Goal: Communication & Community: Connect with others

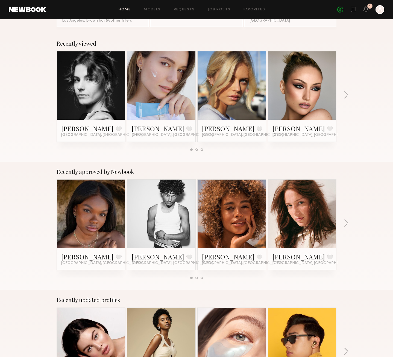
scroll to position [55, 0]
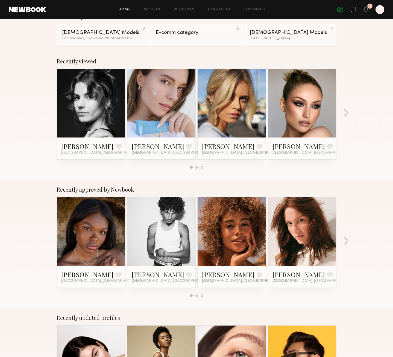
click at [353, 9] on icon at bounding box center [353, 9] width 2 height 1
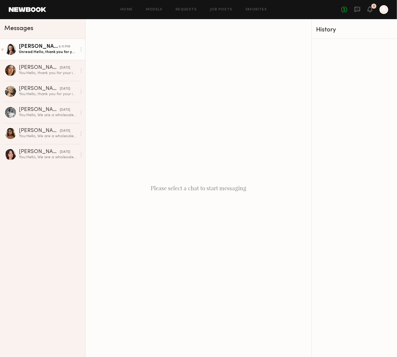
click at [49, 54] on div "Unread: Hello, thank you for your reply! ✨ I am available for the casting on [D…" at bounding box center [48, 51] width 58 height 5
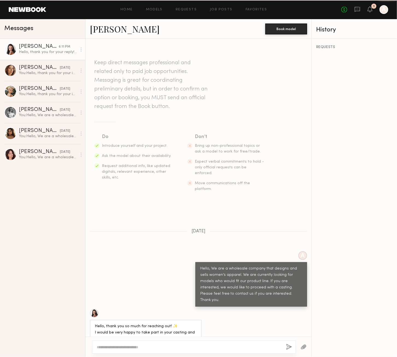
scroll to position [192, 0]
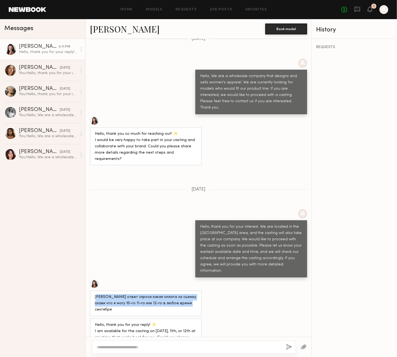
drag, startPoint x: 97, startPoint y: 267, endPoint x: 188, endPoint y: 275, distance: 91.7
click at [181, 294] on div "[PERSON_NAME] ответ спроси какая оплата за съемку скажи что я могу 10-го 11-го …" at bounding box center [146, 303] width 102 height 19
click at [192, 294] on div "[PERSON_NAME] ответ спроси какая оплата за съемку скажи что я могу 10-го 11-го …" at bounding box center [146, 303] width 102 height 19
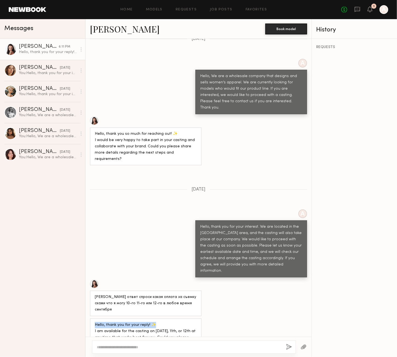
drag, startPoint x: 93, startPoint y: 289, endPoint x: 174, endPoint y: 291, distance: 81.5
click at [173, 318] on div "Hello, thank you for your reply! ✨ I am available for the casting on [DATE], 11…" at bounding box center [146, 343] width 112 height 51
click at [186, 322] on div "Hello, thank you for your reply! ✨ I am available for the casting on [DATE], 11…" at bounding box center [146, 344] width 102 height 44
click at [185, 322] on div "Hello, thank you for your reply! ✨ I am available for the casting on [DATE], 11…" at bounding box center [146, 344] width 102 height 44
drag, startPoint x: 113, startPoint y: 294, endPoint x: 177, endPoint y: 303, distance: 65.4
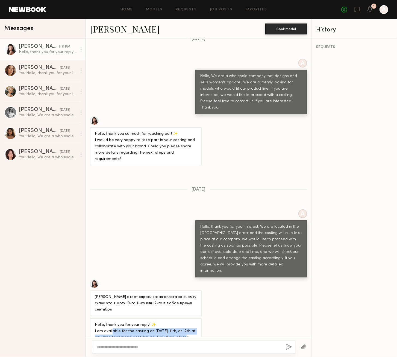
click at [177, 322] on div "Hello, thank you for your reply! ✨ I am available for the casting on [DATE], 11…" at bounding box center [146, 344] width 102 height 44
click at [176, 322] on div "Hello, thank you for your reply! ✨ I am available for the casting on [DATE], 11…" at bounding box center [146, 344] width 102 height 44
drag, startPoint x: 163, startPoint y: 296, endPoint x: 186, endPoint y: 298, distance: 23.0
click at [186, 322] on div "Hello, thank you for your reply! ✨ I am available for the casting on [DATE], 11…" at bounding box center [146, 344] width 102 height 44
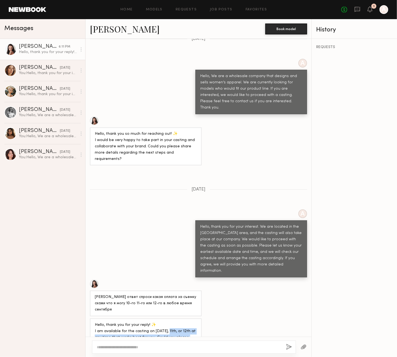
drag, startPoint x: 170, startPoint y: 294, endPoint x: 187, endPoint y: 299, distance: 18.0
click at [187, 322] on div "Hello, thank you for your reply! ✨ I am available for the casting on [DATE], 11…" at bounding box center [146, 344] width 102 height 44
drag, startPoint x: 96, startPoint y: 303, endPoint x: 134, endPoint y: 304, distance: 38.3
click at [134, 322] on div "Hello, thank you for your reply! ✨ I am available for the casting on [DATE], 11…" at bounding box center [146, 344] width 102 height 44
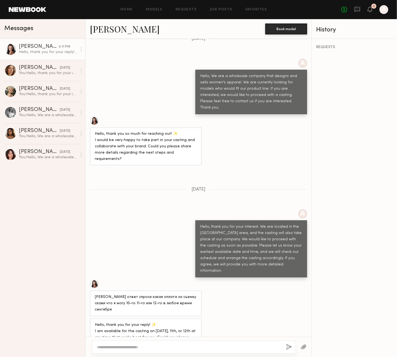
click at [146, 322] on div "Hello, thank you for your reply! ✨ I am available for the casting on [DATE], 11…" at bounding box center [146, 344] width 102 height 44
click at [162, 322] on div "Hello, thank you for your reply! ✨ I am available for the casting on [DATE], 11…" at bounding box center [146, 344] width 102 height 44
drag, startPoint x: 175, startPoint y: 294, endPoint x: 212, endPoint y: 299, distance: 36.6
click at [212, 318] on div "Hello, thank you for your reply! ✨ I am available for the casting on [DATE], 11…" at bounding box center [199, 343] width 226 height 51
click at [162, 322] on div "Hello, thank you for your reply! ✨ I am available for the casting on [DATE], 11…" at bounding box center [146, 344] width 102 height 44
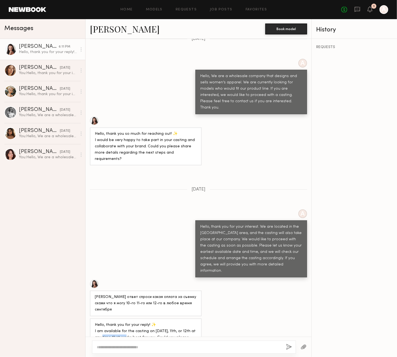
drag, startPoint x: 101, startPoint y: 299, endPoint x: 125, endPoint y: 300, distance: 24.1
click at [125, 322] on div "Hello, thank you for your reply! ✨ I am available for the casting on [DATE], 11…" at bounding box center [146, 344] width 102 height 44
click at [128, 322] on div "Hello, thank you for your reply! ✨ I am available for the casting on [DATE], 11…" at bounding box center [146, 344] width 102 height 44
click at [129, 322] on div "Hello, thank you for your reply! ✨ I am available for the casting on [DATE], 11…" at bounding box center [146, 344] width 102 height 44
click at [146, 322] on div "Hello, thank you for your reply! ✨ I am available for the casting on [DATE], 11…" at bounding box center [146, 344] width 102 height 44
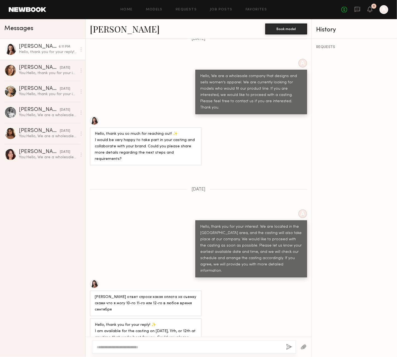
click at [160, 322] on div "Hello, thank you for your reply! ✨ I am available for the casting on [DATE], 11…" at bounding box center [146, 344] width 102 height 44
click at [172, 322] on div "Hello, thank you for your reply! ✨ I am available for the casting on [DATE], 11…" at bounding box center [146, 344] width 102 height 44
click at [178, 322] on div "Hello, thank you for your reply! ✨ I am available for the casting on [DATE], 11…" at bounding box center [146, 344] width 102 height 44
click at [193, 322] on div "Hello, thank you for your reply! ✨ I am available for the casting on [DATE], 11…" at bounding box center [146, 344] width 102 height 44
click at [107, 322] on div "Hello, thank you for your reply! ✨ I am available for the casting on [DATE], 11…" at bounding box center [146, 344] width 102 height 44
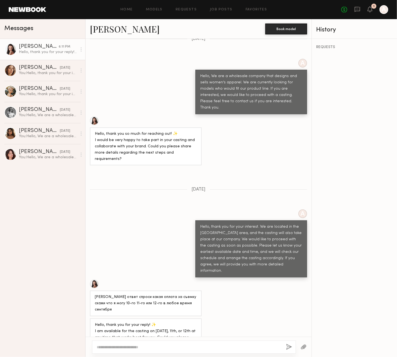
click at [116, 322] on div "Hello, thank you for your reply! ✨ I am available for the casting on [DATE], 11…" at bounding box center [146, 344] width 102 height 44
click at [131, 322] on div "Hello, thank you for your reply! ✨ I am available for the casting on [DATE], 11…" at bounding box center [146, 344] width 102 height 44
click at [155, 322] on div "Hello, thank you for your reply! ✨ I am available for the casting on [DATE], 11…" at bounding box center [146, 344] width 102 height 44
click at [174, 322] on div "Hello, thank you for your reply! ✨ I am available for the casting on [DATE], 11…" at bounding box center [146, 344] width 102 height 44
click at [187, 322] on div "Hello, thank you for your reply! ✨ I am available for the casting on [DATE], 11…" at bounding box center [146, 344] width 102 height 44
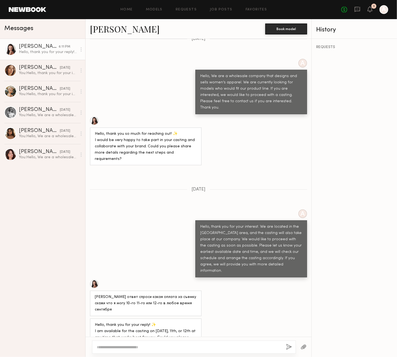
click at [137, 322] on div "Hello, thank you for your reply! ✨ I am available for the casting on [DATE], 11…" at bounding box center [146, 344] width 102 height 44
click at [104, 322] on div "Hello, thank you for your reply! ✨ I am available for the casting on [DATE], 11…" at bounding box center [146, 344] width 102 height 44
drag, startPoint x: 107, startPoint y: 312, endPoint x: 93, endPoint y: 291, distance: 25.6
click at [93, 318] on div "Hello, thank you for your reply! ✨ I am available for the casting on [DATE], 11…" at bounding box center [146, 343] width 112 height 51
copy div "Hello, thank you for your reply! ✨ I am available for the casting on [DATE], 11…"
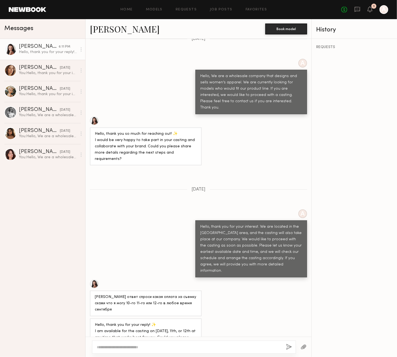
click at [125, 209] on div "A Hello, thank you for your interest. We are located in the [GEOGRAPHIC_DATA] a…" at bounding box center [199, 243] width 226 height 68
click at [95, 116] on div at bounding box center [94, 120] width 9 height 9
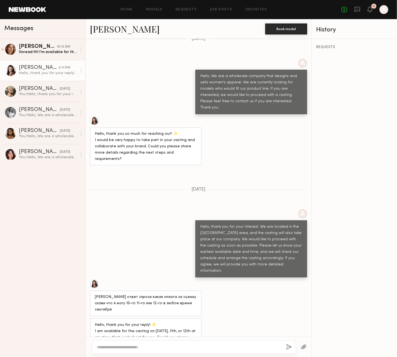
click at [228, 347] on textarea at bounding box center [189, 346] width 185 height 5
paste textarea "**********"
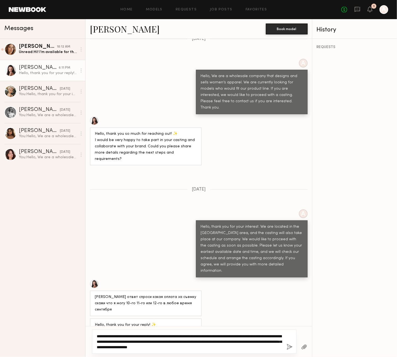
type textarea "**********"
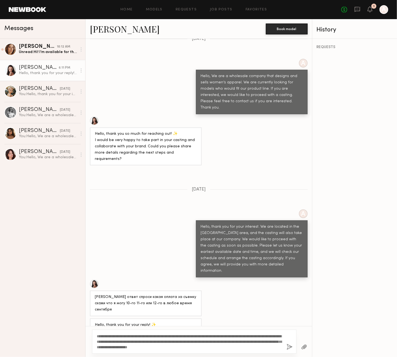
click at [290, 348] on button "button" at bounding box center [290, 347] width 6 height 7
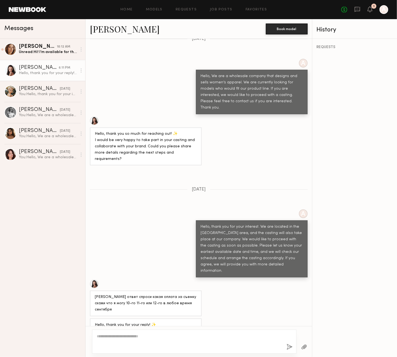
scroll to position [324, 0]
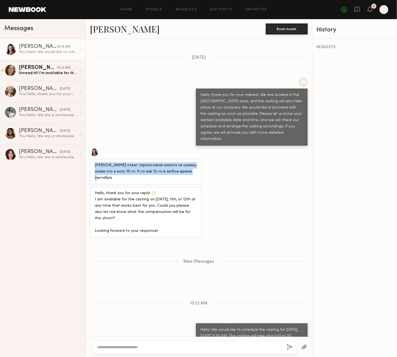
drag, startPoint x: 188, startPoint y: 140, endPoint x: 92, endPoint y: 130, distance: 96.2
click at [92, 159] on div "[PERSON_NAME] ответ спроси какая оплата за съемку скажи что я могу 10-го 11-го …" at bounding box center [146, 172] width 112 height 26
copy div "[PERSON_NAME] ответ спроси какая оплата за съемку скажи что я могу 10-го 11-го …"
click at [48, 77] on link "[PERSON_NAME] 10:12 AM Unread: Hi! I’m available for the casting [DATE] around …" at bounding box center [42, 70] width 85 height 21
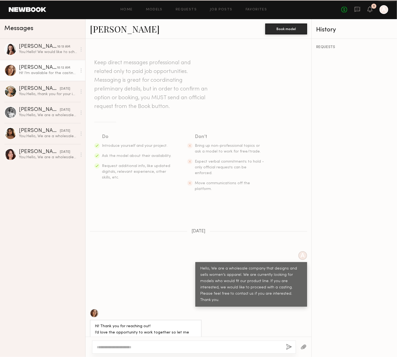
scroll to position [165, 0]
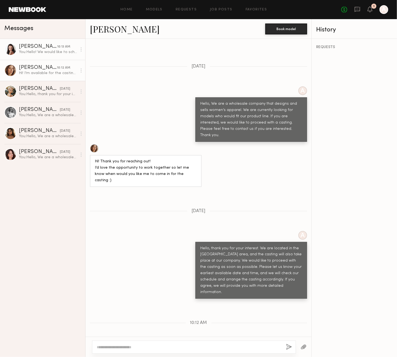
click at [51, 54] on div "You: Hello! We would like to schedule the casting for [DATE], [DATE] 11:30 AM. …" at bounding box center [48, 51] width 58 height 5
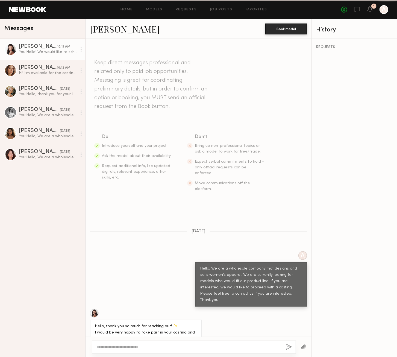
scroll to position [282, 0]
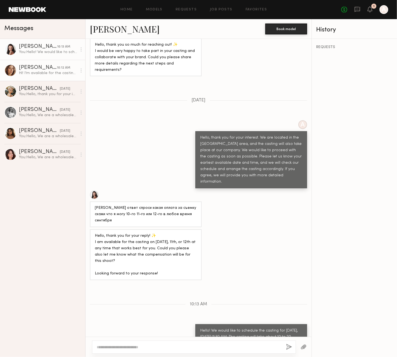
click at [46, 74] on div "Hi! I’m available for the casting [DATE] around noon Let me know if that works …" at bounding box center [48, 73] width 58 height 5
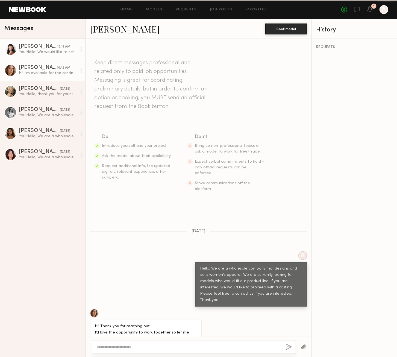
scroll to position [165, 0]
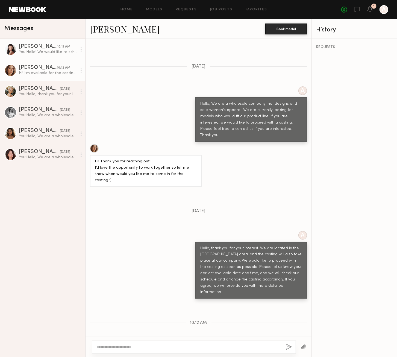
click at [47, 52] on div "You: Hello! We would like to schedule the casting for [DATE], [DATE] 11:30 AM. …" at bounding box center [48, 51] width 58 height 5
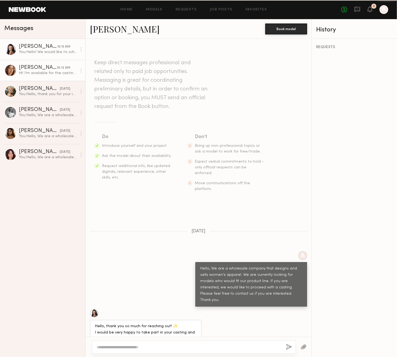
scroll to position [282, 0]
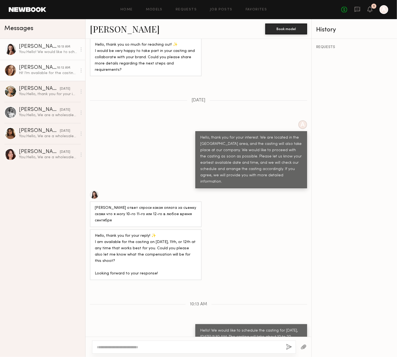
click at [40, 74] on div "Hi! I’m available for the casting [DATE] around noon Let me know if that works …" at bounding box center [48, 73] width 58 height 5
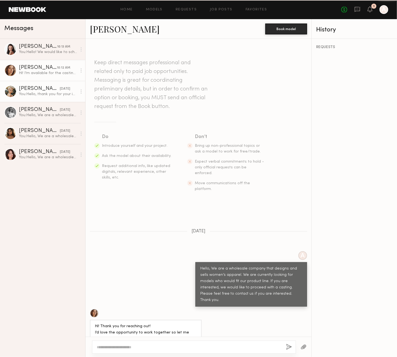
scroll to position [165, 0]
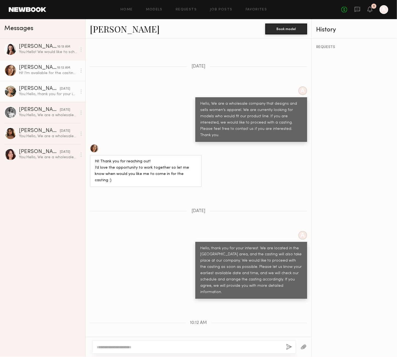
click at [49, 93] on div "You: Hello, thank you for your interest. We are located in the [GEOGRAPHIC_DATA…" at bounding box center [48, 94] width 58 height 5
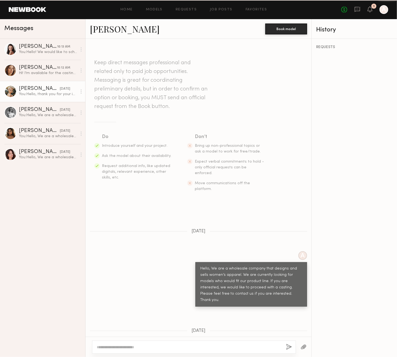
scroll to position [90, 0]
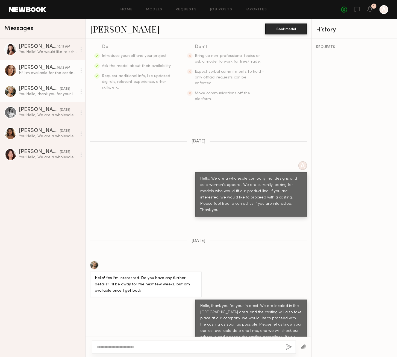
click at [46, 68] on div "[PERSON_NAME]" at bounding box center [38, 67] width 38 height 5
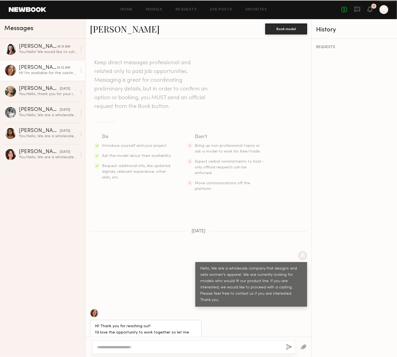
scroll to position [165, 0]
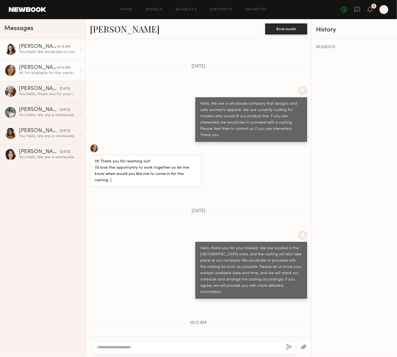
click at [47, 52] on div "You: Hello! We would like to schedule the casting for [DATE], [DATE] 11:30 AM. …" at bounding box center [48, 51] width 58 height 5
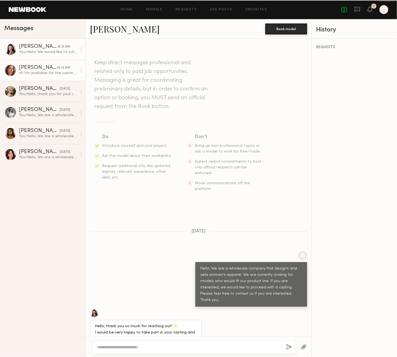
scroll to position [282, 0]
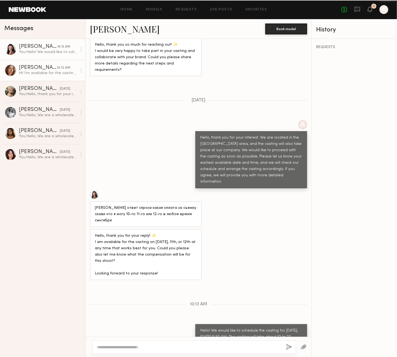
click at [49, 74] on div "Hi! I’m available for the casting [DATE] around noon Let me know if that works …" at bounding box center [48, 73] width 58 height 5
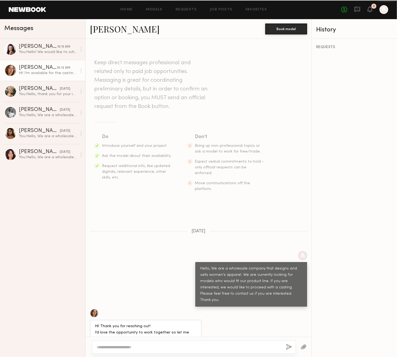
scroll to position [165, 0]
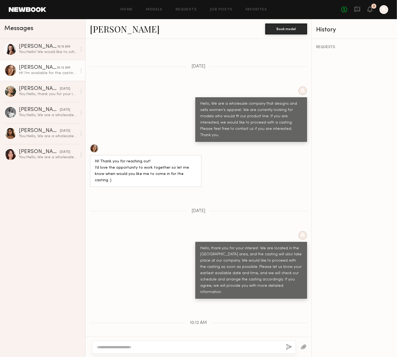
drag, startPoint x: 97, startPoint y: 320, endPoint x: 180, endPoint y: 324, distance: 83.2
click at [180, 346] on div "Hi! I’m available for the casting [DATE] around noon Let me know if that works …" at bounding box center [142, 352] width 95 height 13
click at [55, 46] on div "[PERSON_NAME]" at bounding box center [38, 46] width 38 height 5
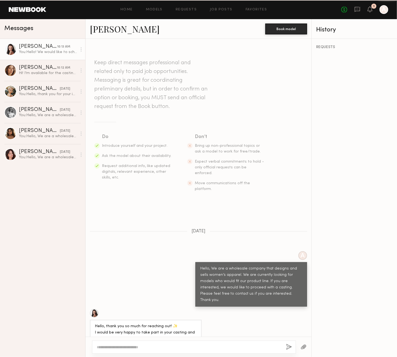
scroll to position [282, 0]
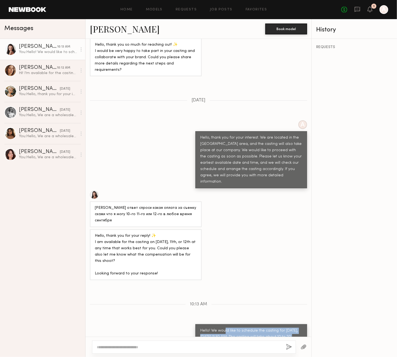
drag, startPoint x: 224, startPoint y: 297, endPoint x: 277, endPoint y: 305, distance: 53.9
click at [277, 328] on div "Hello! We would like to schedule the casting for [DATE], [DATE] 11:30 AM. The c…" at bounding box center [251, 347] width 102 height 38
drag, startPoint x: 268, startPoint y: 309, endPoint x: 251, endPoint y: 293, distance: 23.4
click at [268, 328] on div "Hello! We would like to schedule the casting for [DATE], [DATE] 11:30 AM. The c…" at bounding box center [251, 347] width 102 height 38
click at [46, 67] on div "[PERSON_NAME]" at bounding box center [38, 67] width 38 height 5
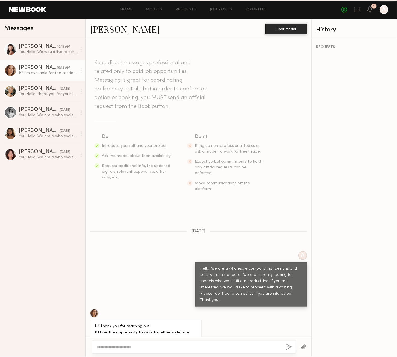
scroll to position [165, 0]
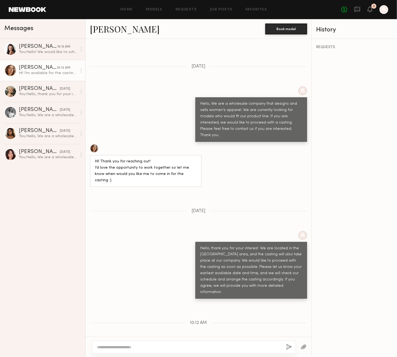
drag, startPoint x: 118, startPoint y: 320, endPoint x: 183, endPoint y: 327, distance: 66.3
click at [182, 346] on div "Hi! I’m available for the casting [DATE] around noon Let me know if that works …" at bounding box center [142, 352] width 95 height 13
click at [183, 346] on div "Hi! I’m available for the casting [DATE] around noon Let me know if that works …" at bounding box center [142, 352] width 95 height 13
click at [163, 346] on div "Hi! I’m available for the casting [DATE] around noon Let me know if that works …" at bounding box center [142, 352] width 95 height 13
drag, startPoint x: 100, startPoint y: 326, endPoint x: 170, endPoint y: 333, distance: 70.5
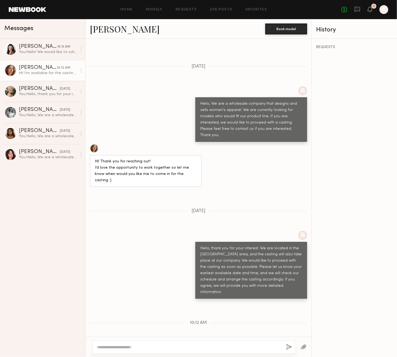
click at [170, 333] on div "Keep direct messages professional and related only to paid job opportunities. M…" at bounding box center [199, 188] width 226 height 298
click at [183, 346] on div "Hi! I’m available for the casting [DATE] around noon Let me know if that works …" at bounding box center [142, 352] width 95 height 13
click at [183, 346] on textarea at bounding box center [189, 346] width 185 height 5
paste textarea "**********"
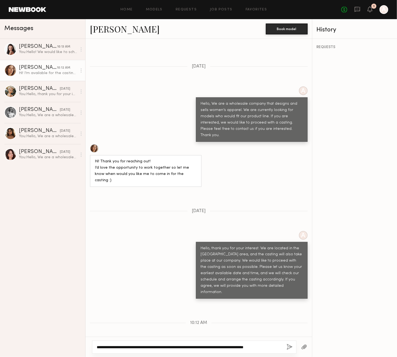
type textarea "**********"
click at [290, 346] on button "button" at bounding box center [290, 347] width 6 height 7
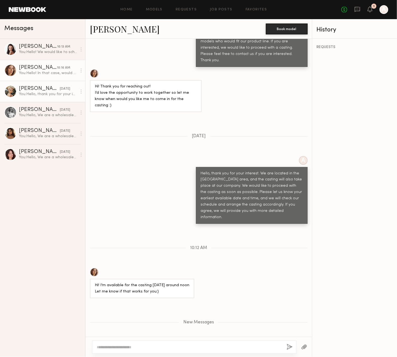
click at [44, 90] on div "[PERSON_NAME]" at bounding box center [39, 88] width 41 height 5
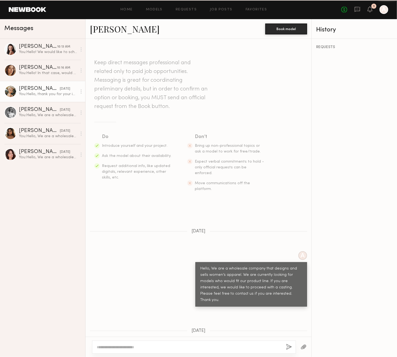
scroll to position [90, 0]
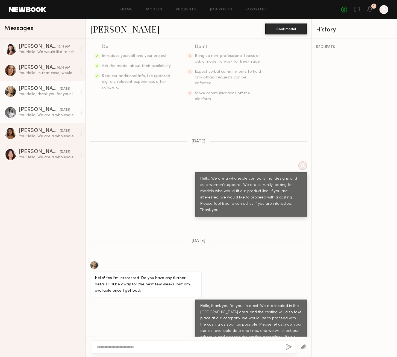
click at [52, 113] on div "[PERSON_NAME]" at bounding box center [39, 109] width 41 height 5
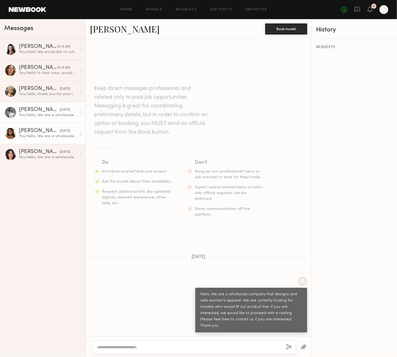
click at [35, 130] on div "[PERSON_NAME]" at bounding box center [39, 130] width 41 height 5
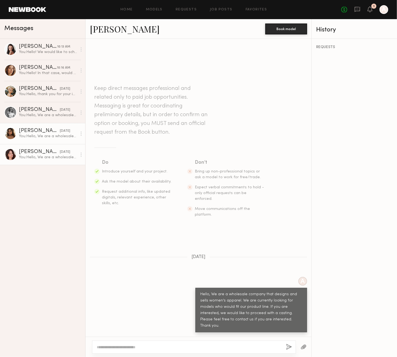
click at [36, 151] on div "[PERSON_NAME]" at bounding box center [39, 151] width 41 height 5
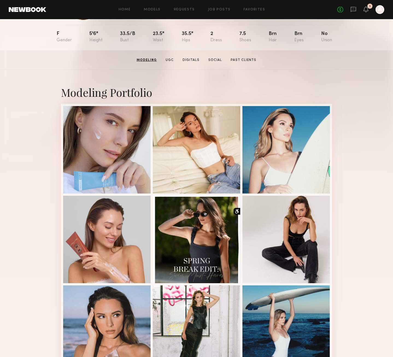
scroll to position [27, 0]
